Goal: Information Seeking & Learning: Learn about a topic

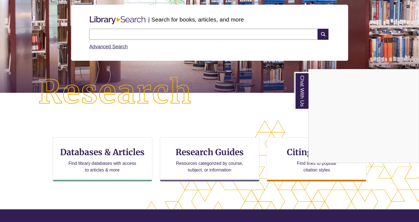
scroll to position [68, 0]
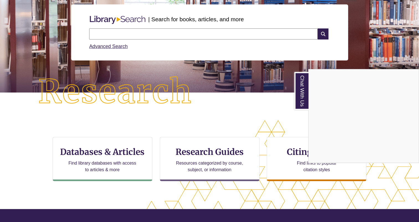
click at [94, 169] on div "Chat With Us" at bounding box center [209, 111] width 419 height 222
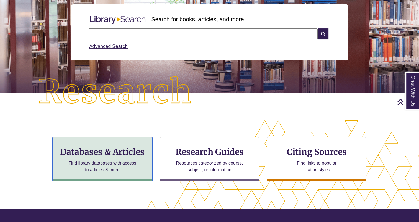
click at [94, 169] on p "Find library databases with access to articles & more" at bounding box center [102, 166] width 72 height 13
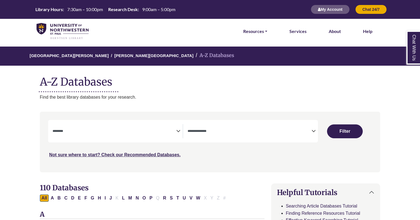
select select "Database Subject Filter"
select select "Database Types Filter"
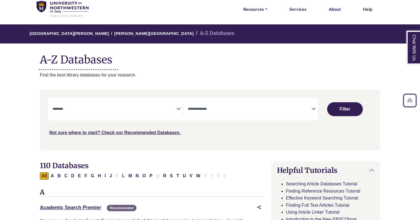
scroll to position [20, 0]
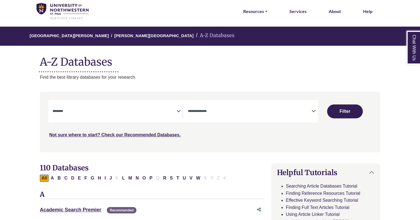
click at [170, 117] on span "Search filters" at bounding box center [115, 111] width 124 height 14
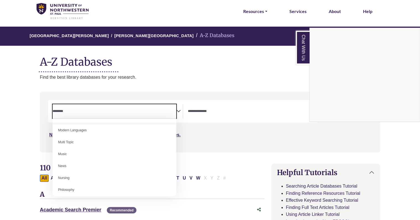
scroll to position [361, 0]
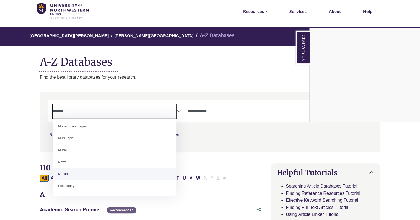
select select "*****"
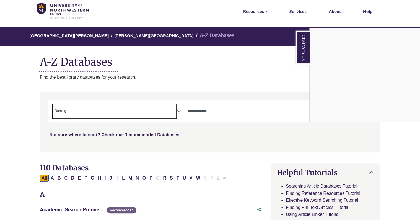
scroll to position [183, 0]
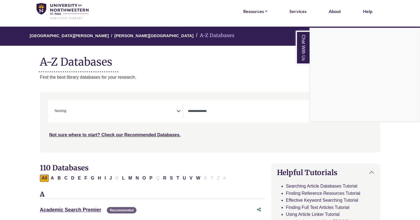
click at [254, 80] on div "Chat With Us" at bounding box center [210, 110] width 420 height 220
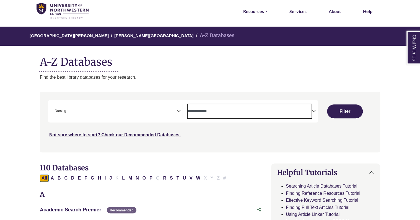
click at [247, 111] on textarea "Search" at bounding box center [250, 111] width 124 height 4
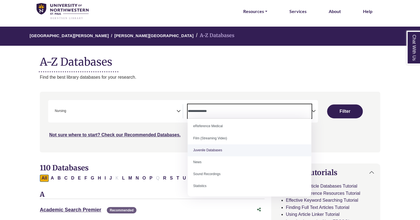
scroll to position [0, 0]
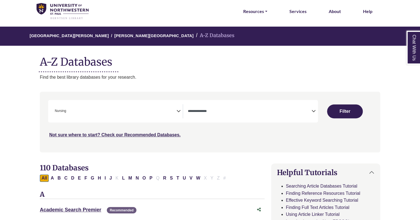
click at [168, 154] on div "**********" at bounding box center [210, 126] width 347 height 69
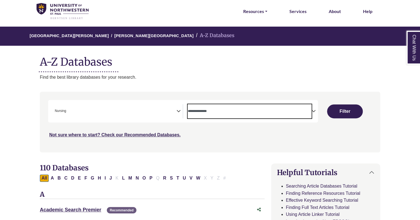
click at [250, 115] on span "Search filters" at bounding box center [250, 111] width 124 height 14
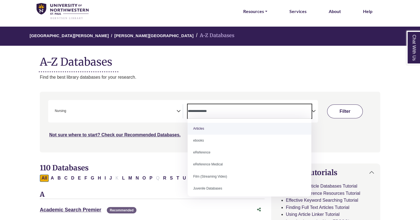
click at [349, 106] on button "Filter" at bounding box center [344, 111] width 35 height 14
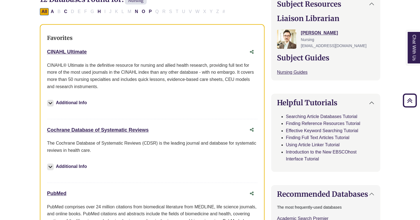
scroll to position [193, 0]
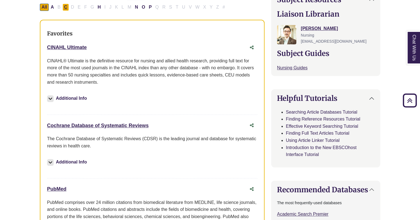
click at [66, 9] on button "C" at bounding box center [66, 7] width 7 height 7
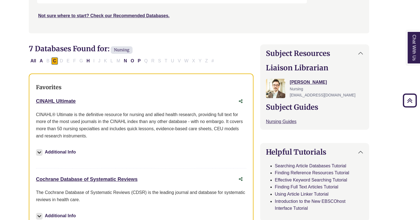
scroll to position [0, 11]
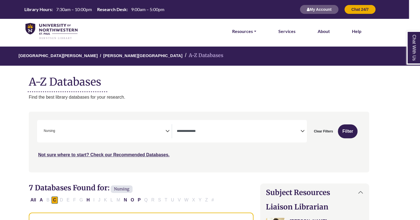
click at [116, 200] on div "All A B C D E F G H I J K L M N O P Q R S T U V W X Y Z #" at bounding box center [122, 199] width 187 height 5
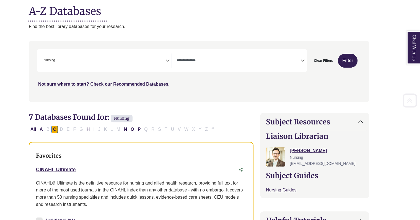
scroll to position [90, 11]
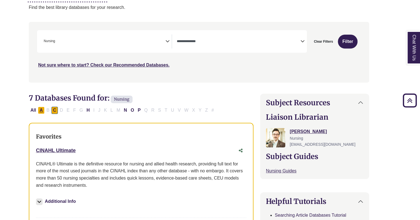
click at [39, 113] on button "A" at bounding box center [41, 110] width 7 height 7
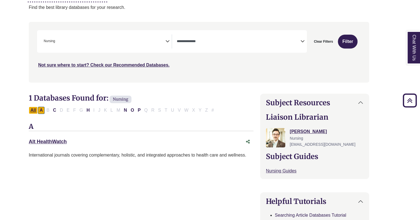
click at [36, 113] on button "All" at bounding box center [33, 110] width 9 height 7
select select "Database Types Filter"
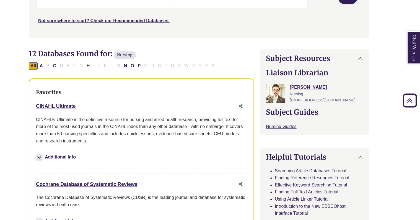
scroll to position [134, 11]
click at [60, 106] on link "CINAHL Ultimate This link opens in a new window" at bounding box center [56, 106] width 40 height 6
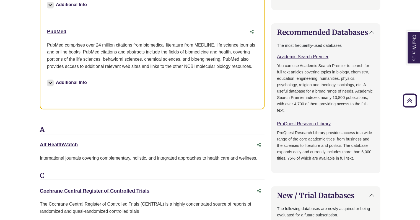
scroll to position [349, 0]
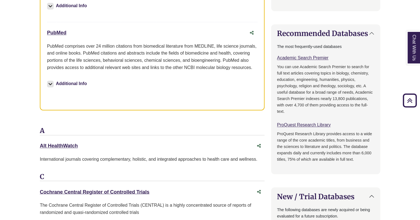
click at [71, 112] on div "Nursing Databases Favorites CINAHL Ultimate This link opens in a new window CIN…" at bounding box center [152, 211] width 225 height 694
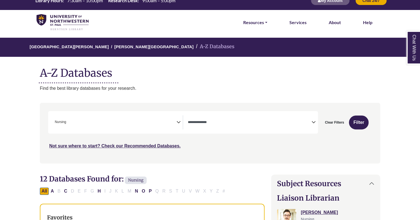
scroll to position [130, 11]
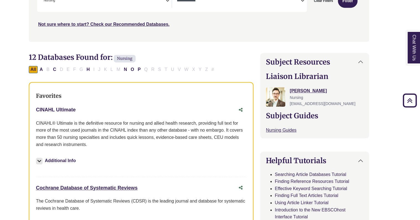
click at [63, 109] on link "CINAHL Ultimate This link opens in a new window" at bounding box center [56, 110] width 40 height 6
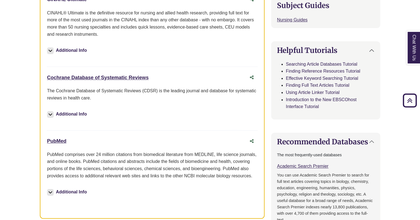
scroll to position [251, 0]
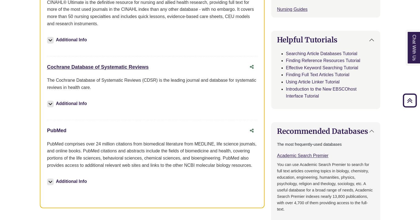
click at [56, 131] on link "PubMed This link opens in a new window" at bounding box center [56, 131] width 19 height 6
